Goal: Information Seeking & Learning: Learn about a topic

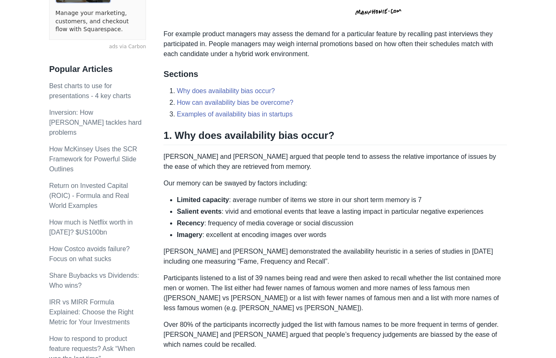
scroll to position [359, 0]
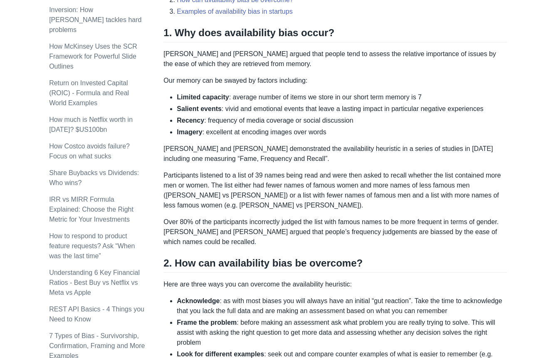
click at [286, 211] on div "Availability bias occurs when we overestimate the frequency or likelihood of an…" at bounding box center [335, 187] width 344 height 832
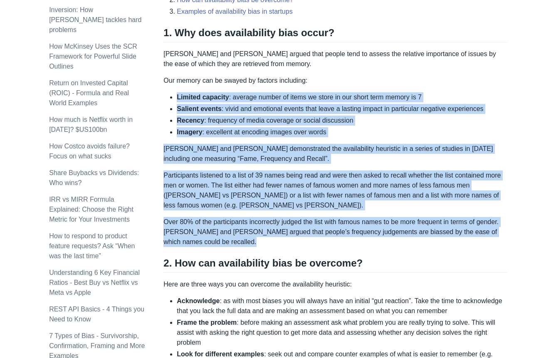
drag, startPoint x: 286, startPoint y: 211, endPoint x: 275, endPoint y: 102, distance: 109.6
click at [275, 102] on div "Availability bias occurs when we overestimate the frequency or likelihood of an…" at bounding box center [335, 187] width 344 height 832
click at [275, 102] on li "Limited capacity : average number of items we store in our short term memory is…" at bounding box center [342, 97] width 330 height 10
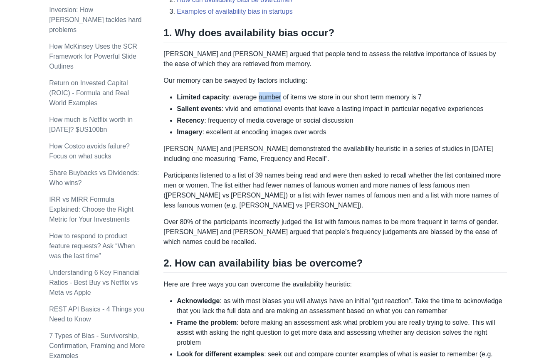
click at [275, 102] on li "Limited capacity : average number of items we store in our short term memory is…" at bounding box center [342, 97] width 330 height 10
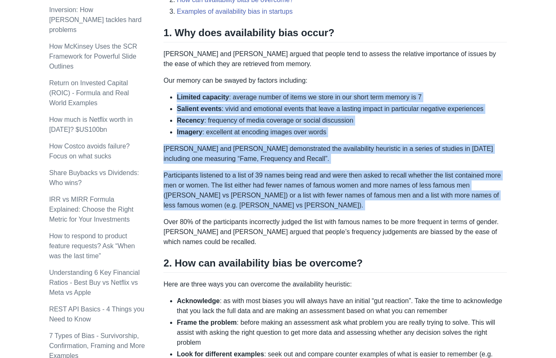
drag, startPoint x: 275, startPoint y: 102, endPoint x: 300, endPoint y: 181, distance: 83.4
click at [300, 181] on div "Availability bias occurs when we overestimate the frequency or likelihood of an…" at bounding box center [335, 187] width 344 height 832
click at [300, 181] on p "Participants listened to a list of 39 names being read and were then asked to r…" at bounding box center [335, 191] width 344 height 40
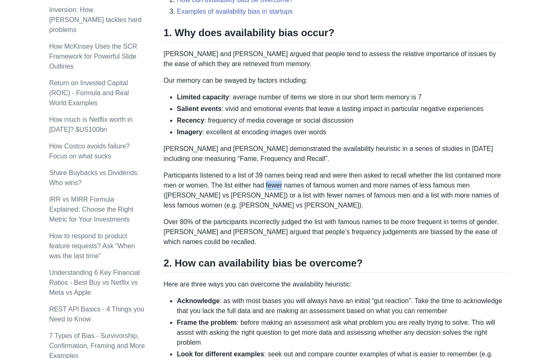
click at [300, 181] on p "Participants listened to a list of 39 names being read and were then asked to r…" at bounding box center [335, 191] width 344 height 40
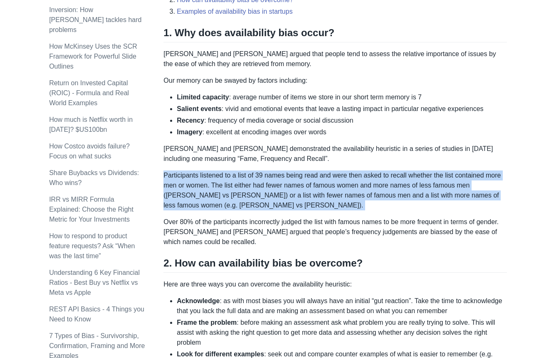
click at [300, 181] on p "Participants listened to a list of 39 names being read and were then asked to r…" at bounding box center [335, 191] width 344 height 40
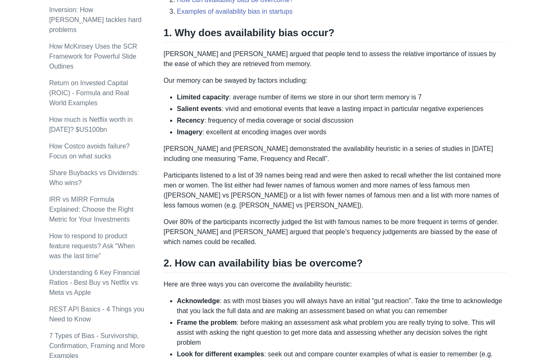
click at [300, 218] on p "Over 80% of the participants incorrectly judged the list with famous names to b…" at bounding box center [335, 232] width 344 height 30
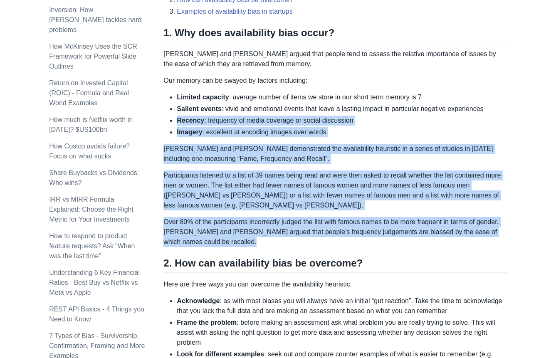
drag, startPoint x: 300, startPoint y: 218, endPoint x: 258, endPoint y: 124, distance: 103.7
click at [258, 124] on div "Availability bias occurs when we overestimate the frequency or likelihood of an…" at bounding box center [335, 187] width 344 height 832
click at [258, 124] on li "Recency : frequency of media coverage or social discussion" at bounding box center [342, 121] width 330 height 10
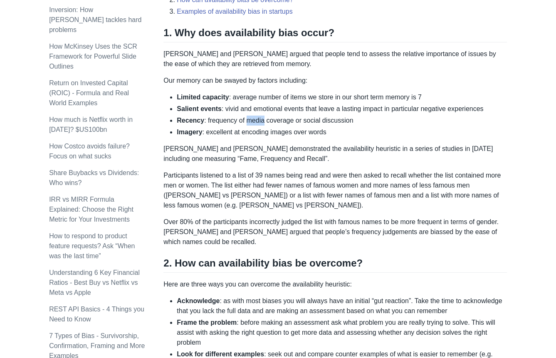
click at [258, 124] on li "Recency : frequency of media coverage or social discussion" at bounding box center [342, 121] width 330 height 10
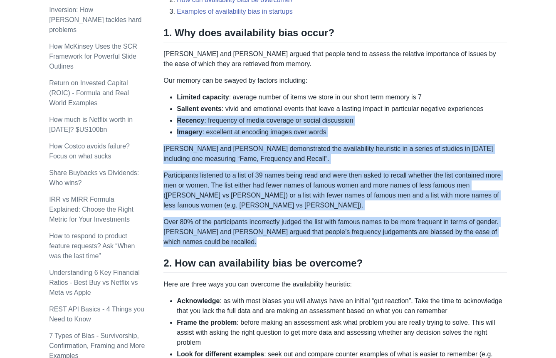
drag, startPoint x: 258, startPoint y: 124, endPoint x: 282, endPoint y: 212, distance: 91.4
click at [282, 212] on div "Availability bias occurs when we overestimate the frequency or likelihood of an…" at bounding box center [335, 187] width 344 height 832
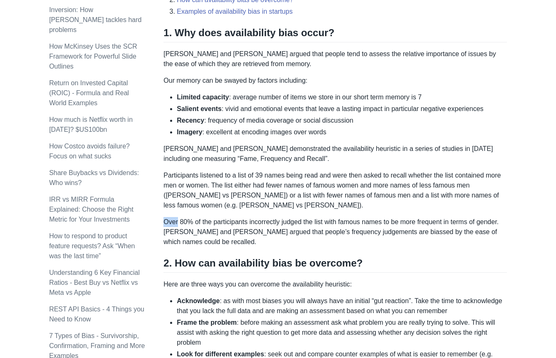
click at [282, 212] on div "Availability bias occurs when we overestimate the frequency or likelihood of an…" at bounding box center [335, 187] width 344 height 832
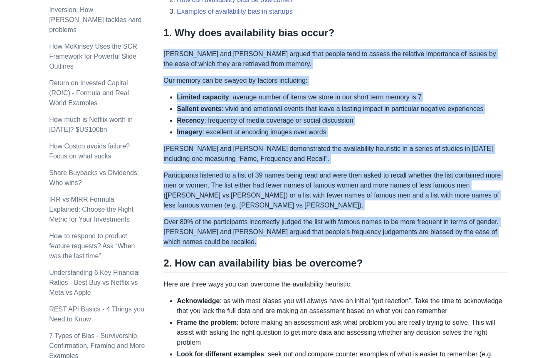
drag, startPoint x: 282, startPoint y: 212, endPoint x: 273, endPoint y: 58, distance: 154.2
click at [273, 58] on div "Availability bias occurs when we overestimate the frequency or likelihood of an…" at bounding box center [335, 187] width 344 height 832
click at [285, 114] on ul "Limited capacity : average number of items we store in our short term memory is…" at bounding box center [335, 114] width 344 height 45
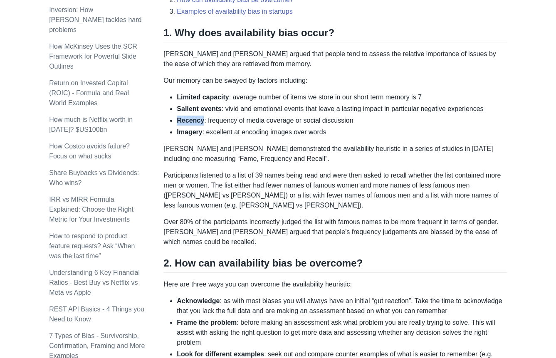
click at [285, 114] on ul "Limited capacity : average number of items we store in our short term memory is…" at bounding box center [335, 114] width 344 height 45
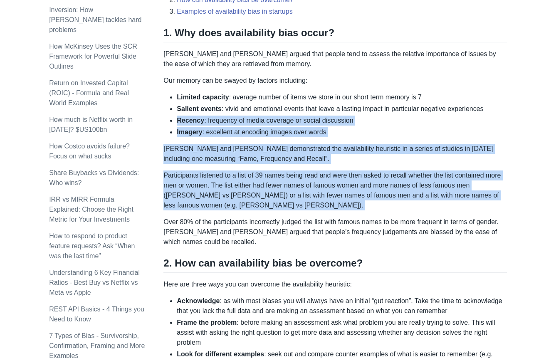
drag, startPoint x: 285, startPoint y: 114, endPoint x: 295, endPoint y: 204, distance: 90.8
click at [295, 204] on div "Availability bias occurs when we overestimate the frequency or likelihood of an…" at bounding box center [335, 187] width 344 height 832
click at [295, 204] on p "Participants listened to a list of 39 names being read and were then asked to r…" at bounding box center [335, 191] width 344 height 40
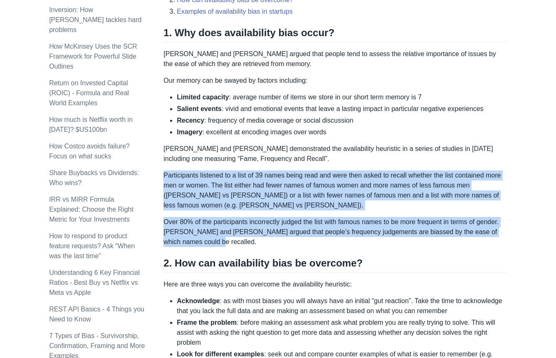
drag, startPoint x: 315, startPoint y: 240, endPoint x: 292, endPoint y: 166, distance: 78.0
click at [292, 166] on div "Availability bias occurs when we overestimate the frequency or likelihood of an…" at bounding box center [335, 187] width 344 height 832
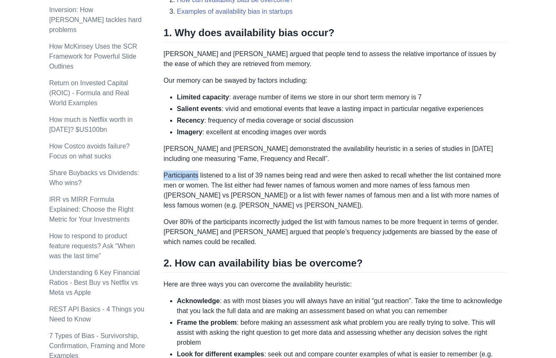
click at [292, 166] on div "Availability bias occurs when we overestimate the frequency or likelihood of an…" at bounding box center [335, 187] width 344 height 832
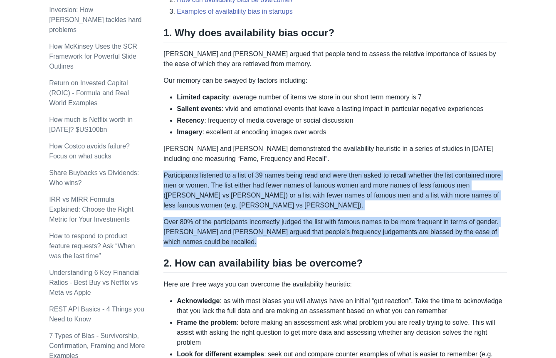
drag, startPoint x: 292, startPoint y: 166, endPoint x: 286, endPoint y: 235, distance: 69.3
click at [286, 235] on div "Availability bias occurs when we overestimate the frequency or likelihood of an…" at bounding box center [335, 187] width 344 height 832
click at [286, 235] on p "Over 80% of the participants incorrectly judged the list with famous names to b…" at bounding box center [335, 232] width 344 height 30
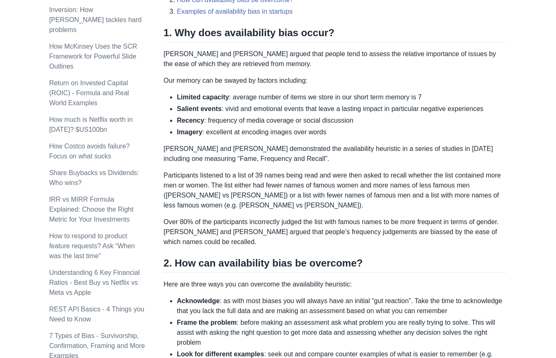
click at [278, 201] on p "Participants listened to a list of 39 names being read and were then asked to r…" at bounding box center [335, 191] width 344 height 40
drag, startPoint x: 278, startPoint y: 201, endPoint x: 297, endPoint y: 203, distance: 19.6
click at [297, 203] on p "Participants listened to a list of 39 names being read and were then asked to r…" at bounding box center [335, 191] width 344 height 40
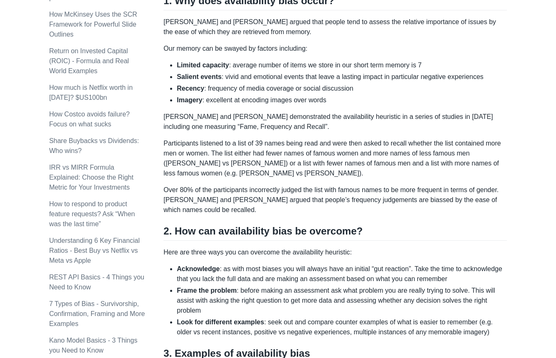
scroll to position [392, 0]
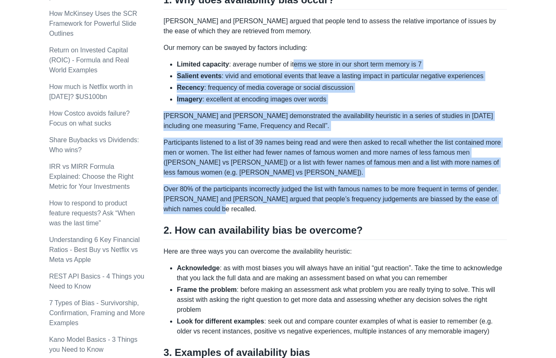
drag, startPoint x: 297, startPoint y: 212, endPoint x: 296, endPoint y: 69, distance: 143.1
click at [296, 69] on div "Availability bias occurs when we overestimate the frequency or likelihood of an…" at bounding box center [335, 154] width 344 height 832
click at [285, 127] on p "[PERSON_NAME] and [PERSON_NAME] demonstrated the availability heuristic in a se…" at bounding box center [335, 121] width 344 height 20
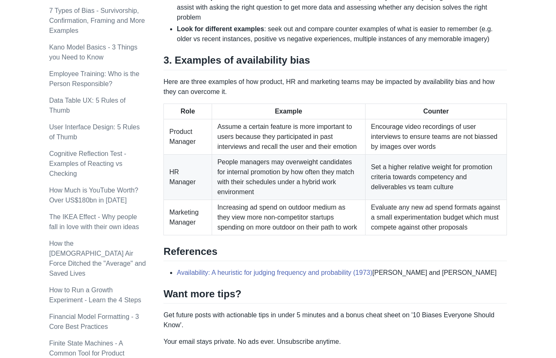
scroll to position [920, 0]
